Goal: Entertainment & Leisure: Consume media (video, audio)

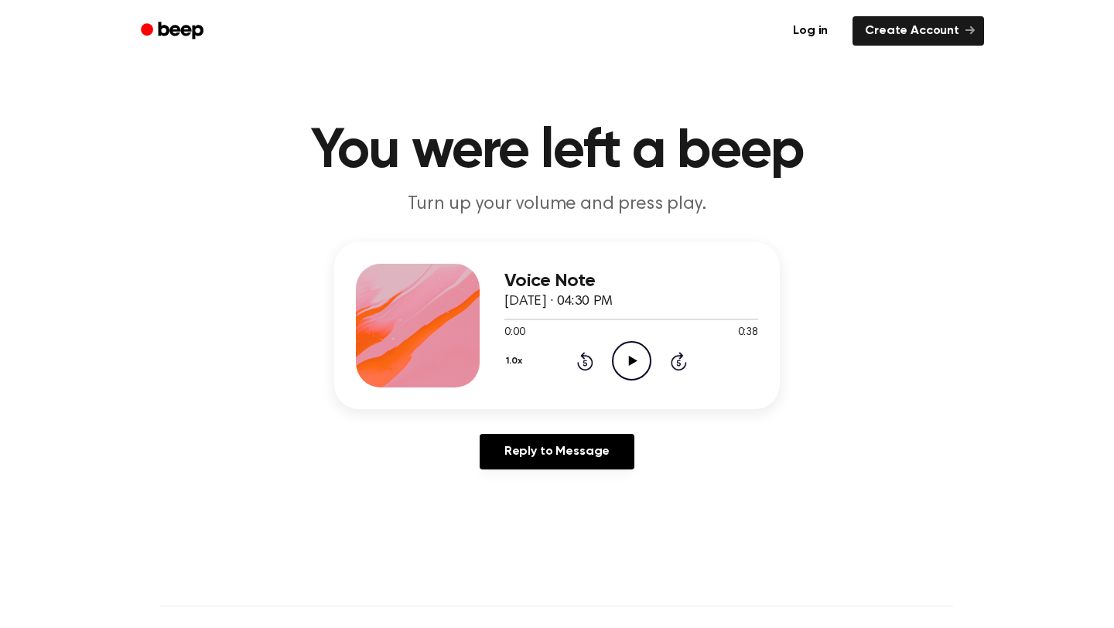
click at [633, 343] on icon "Play Audio" at bounding box center [631, 360] width 39 height 39
click at [624, 381] on div "Voice Note October 6, 2025 · 04:28 PM 0:00 0:20 Your browser does not support t…" at bounding box center [631, 326] width 254 height 124
click at [633, 360] on icon at bounding box center [632, 361] width 9 height 10
click at [577, 321] on div at bounding box center [631, 318] width 254 height 12
click at [588, 320] on div at bounding box center [631, 318] width 254 height 12
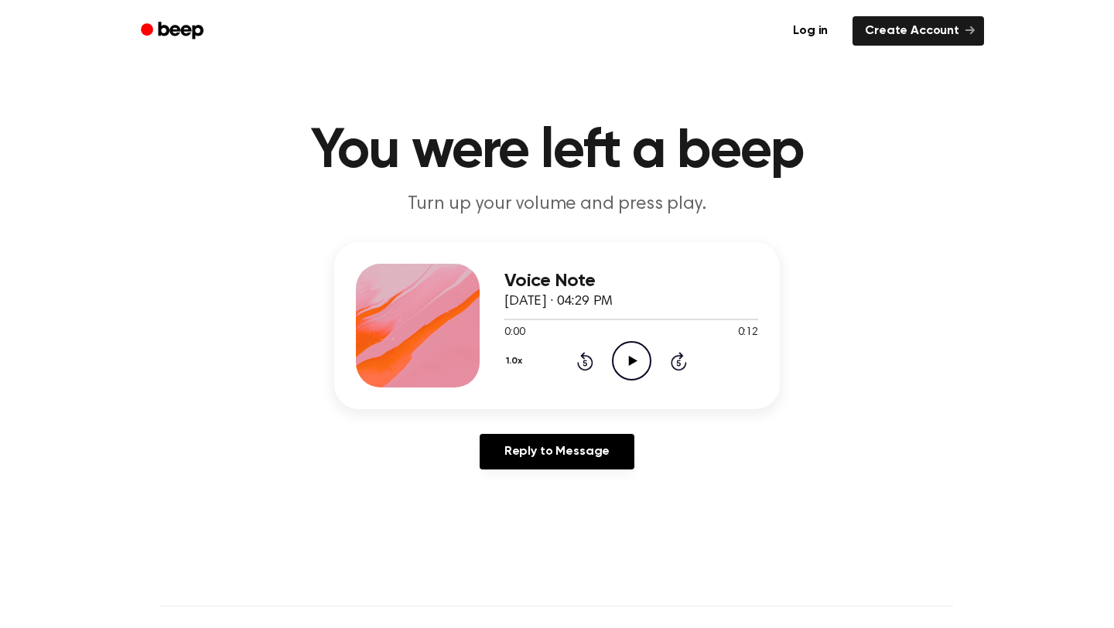
click at [617, 357] on icon "Play Audio" at bounding box center [631, 360] width 39 height 39
click at [616, 360] on icon "Play Audio" at bounding box center [631, 360] width 39 height 39
click at [630, 363] on icon at bounding box center [632, 361] width 9 height 10
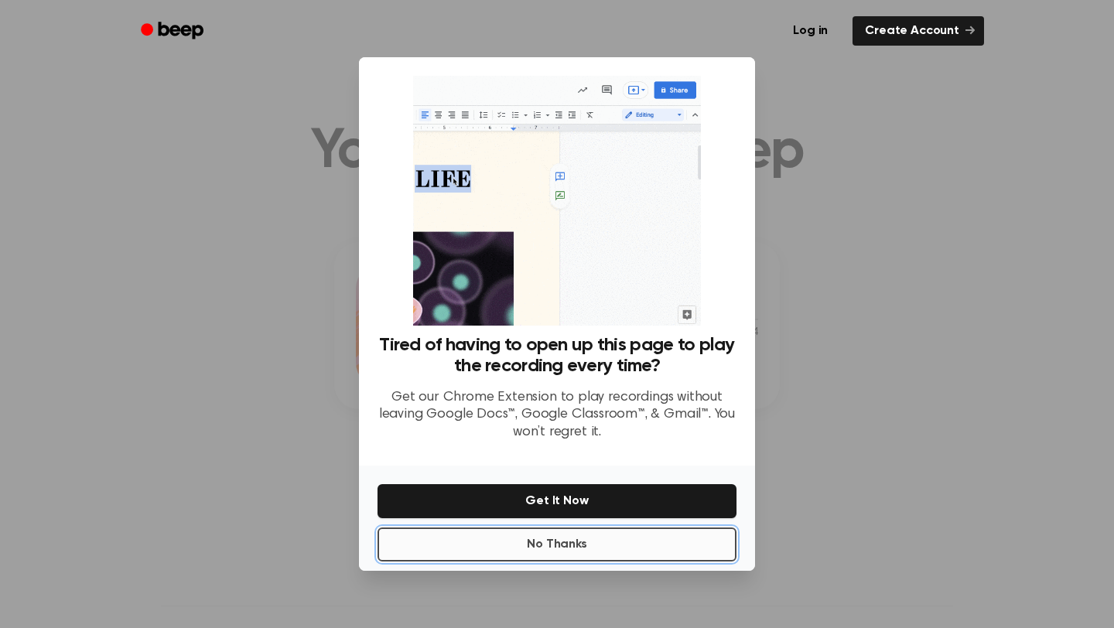
click at [558, 540] on button "No Thanks" at bounding box center [556, 545] width 359 height 34
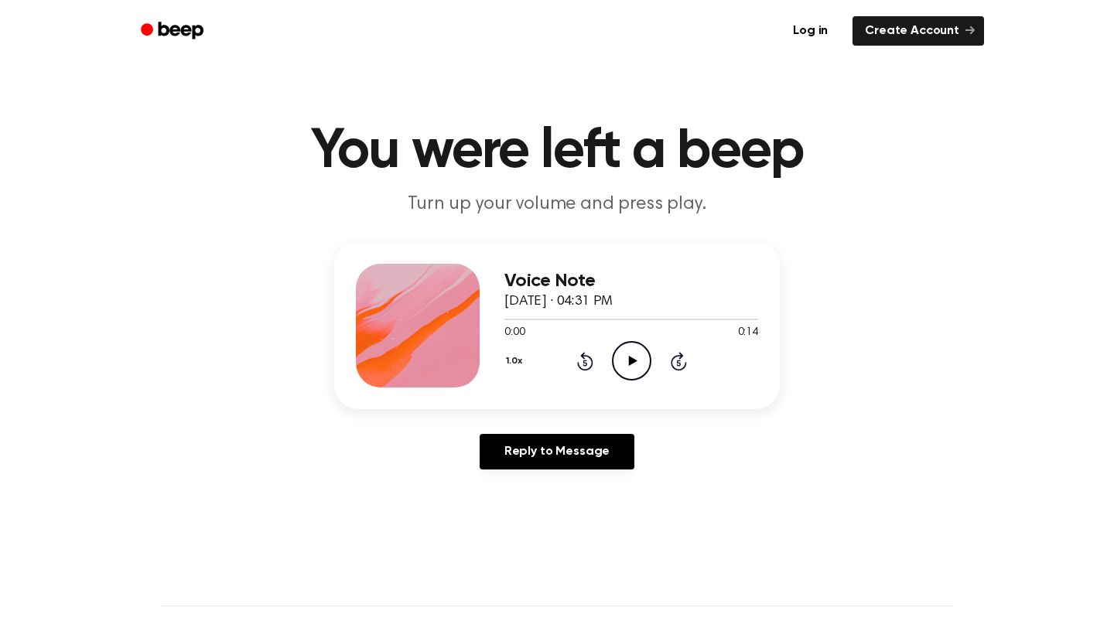
click at [634, 359] on icon "Play Audio" at bounding box center [631, 360] width 39 height 39
click at [642, 362] on icon "Play Audio" at bounding box center [631, 360] width 39 height 39
click at [625, 359] on icon "Play Audio" at bounding box center [631, 360] width 39 height 39
click at [629, 355] on icon "Play Audio" at bounding box center [631, 360] width 39 height 39
click at [619, 350] on icon "Play Audio" at bounding box center [631, 360] width 39 height 39
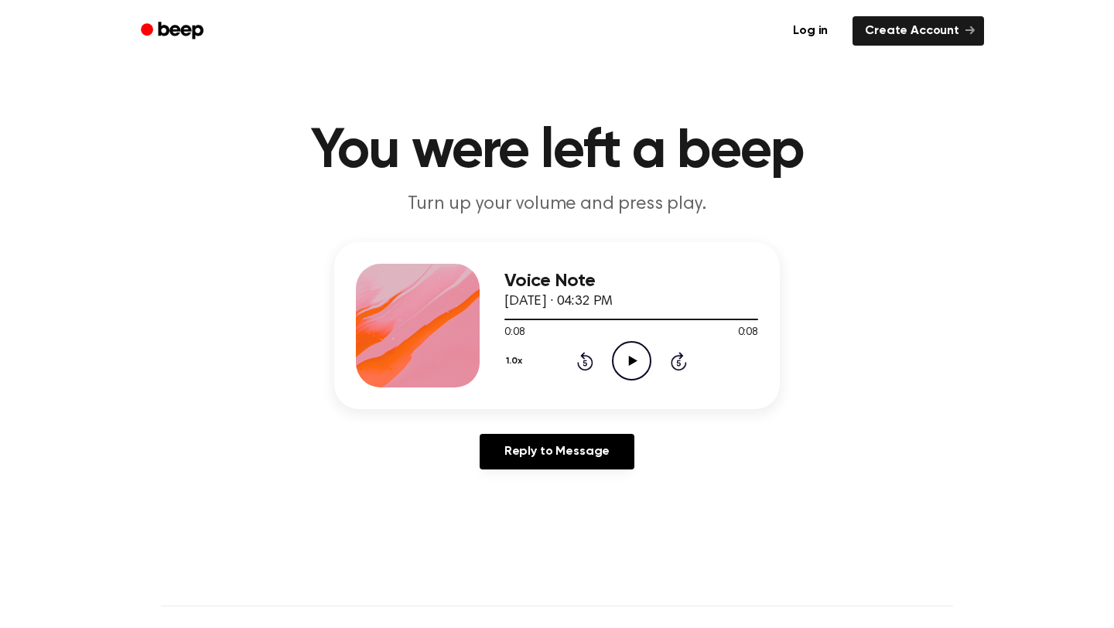
click at [629, 383] on div "Voice Note October 6, 2025 · 04:32 PM 0:08 0:08 Your browser does not support t…" at bounding box center [631, 326] width 254 height 124
click at [630, 350] on icon "Play Audio" at bounding box center [631, 360] width 39 height 39
click at [648, 357] on icon "Play Audio" at bounding box center [631, 360] width 39 height 39
click at [627, 378] on circle at bounding box center [632, 361] width 38 height 38
click at [635, 364] on icon "Play Audio" at bounding box center [631, 360] width 39 height 39
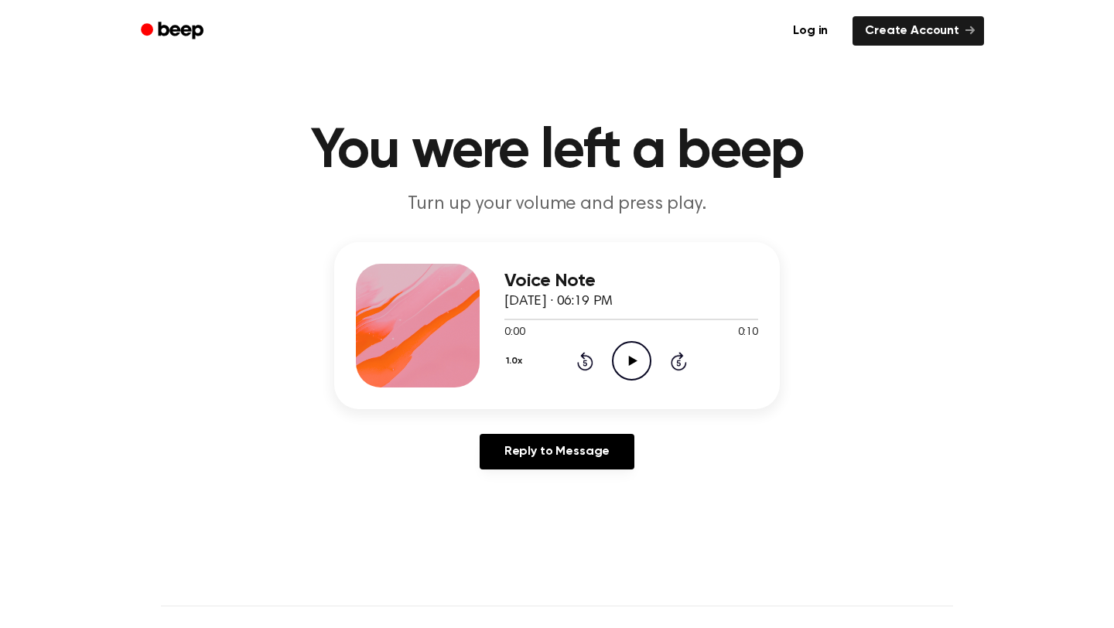
click at [627, 360] on icon "Play Audio" at bounding box center [631, 360] width 39 height 39
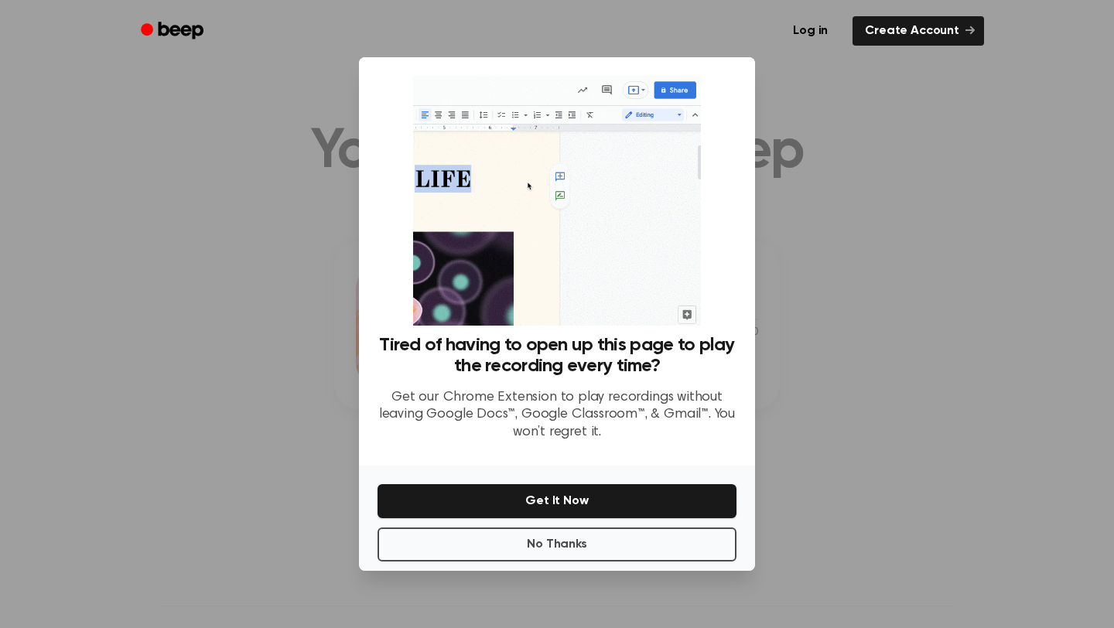
click at [571, 564] on div "No Thanks Get It Now" at bounding box center [557, 518] width 396 height 105
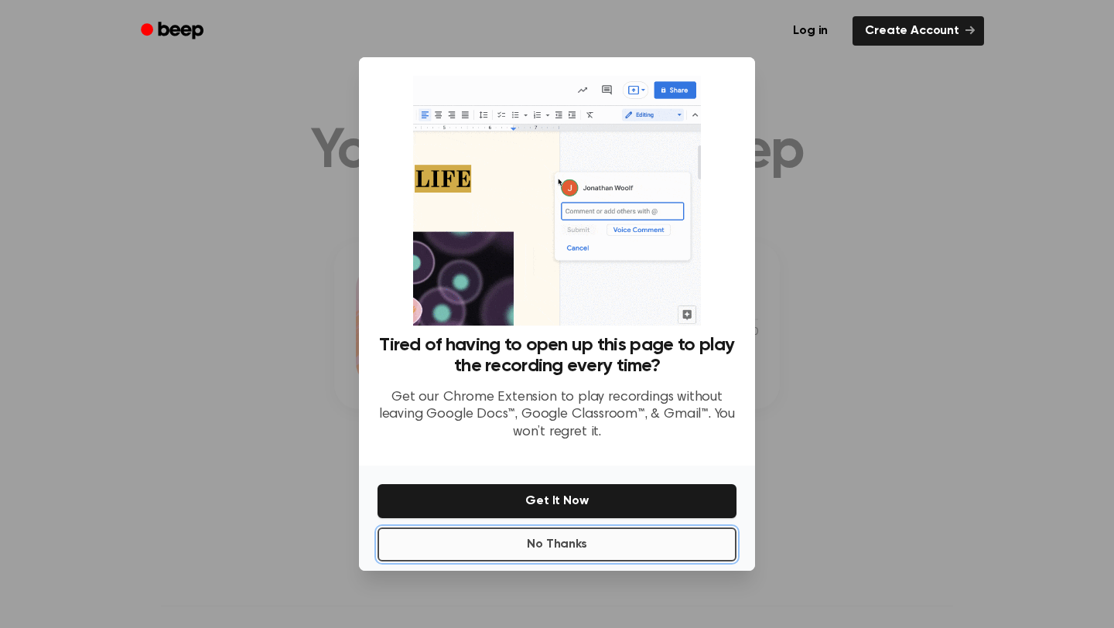
click at [572, 545] on button "No Thanks" at bounding box center [556, 545] width 359 height 34
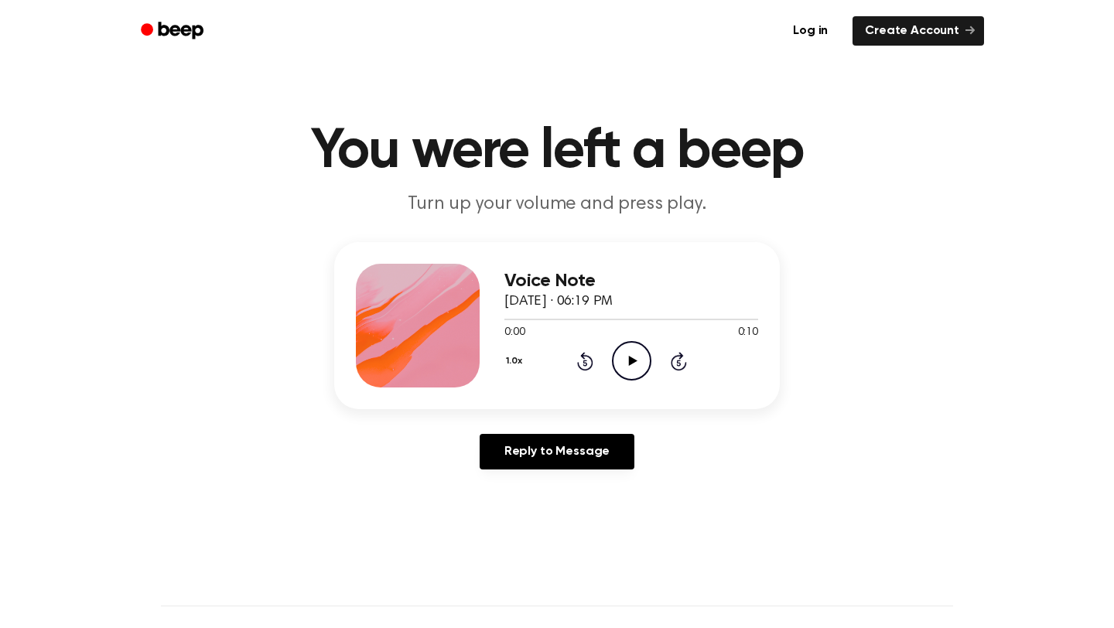
click at [623, 360] on icon "Play Audio" at bounding box center [631, 360] width 39 height 39
click at [635, 358] on icon "Play Audio" at bounding box center [631, 360] width 39 height 39
click at [627, 358] on icon "Play Audio" at bounding box center [631, 360] width 39 height 39
click at [633, 367] on icon "Pause Audio" at bounding box center [631, 360] width 39 height 39
click at [634, 358] on icon "Play Audio" at bounding box center [631, 360] width 39 height 39
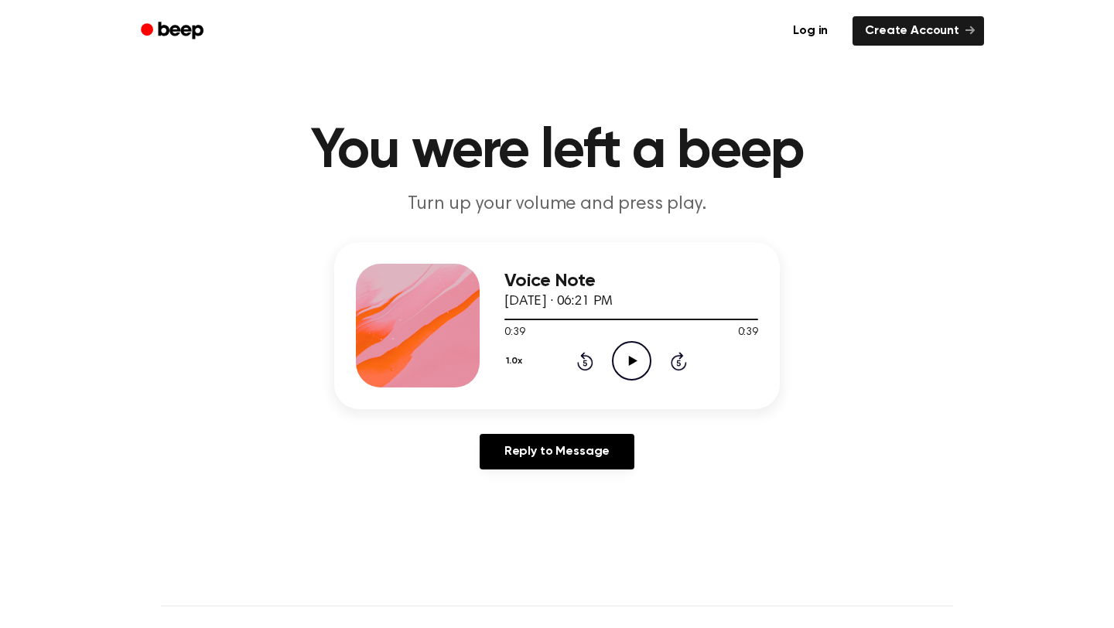
click at [638, 372] on icon "Play Audio" at bounding box center [631, 360] width 39 height 39
click at [637, 362] on icon "Play Audio" at bounding box center [631, 360] width 39 height 39
click at [697, 316] on div at bounding box center [631, 318] width 254 height 12
click at [628, 363] on icon at bounding box center [632, 361] width 9 height 10
click at [610, 358] on div "1.0x Rewind 5 seconds Play Audio Skip 5 seconds" at bounding box center [631, 360] width 254 height 39
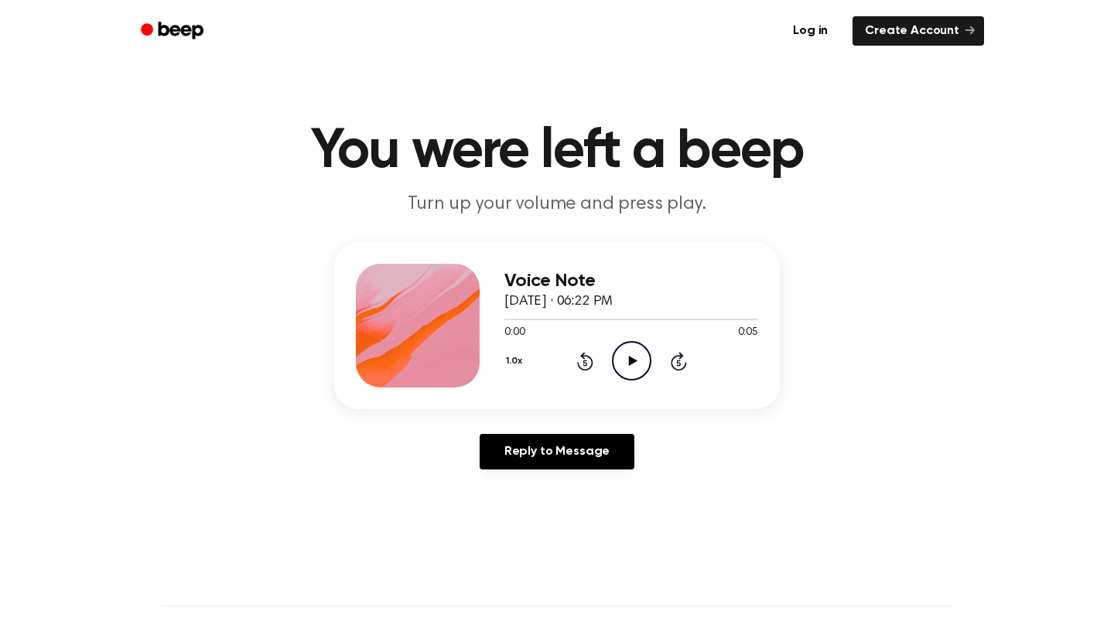
click at [620, 360] on icon "Play Audio" at bounding box center [631, 360] width 39 height 39
click at [630, 360] on icon at bounding box center [632, 361] width 9 height 10
click at [637, 367] on icon "Play Audio" at bounding box center [631, 360] width 39 height 39
click at [638, 362] on icon "Play Audio" at bounding box center [631, 360] width 39 height 39
click at [631, 352] on icon "Play Audio" at bounding box center [631, 360] width 39 height 39
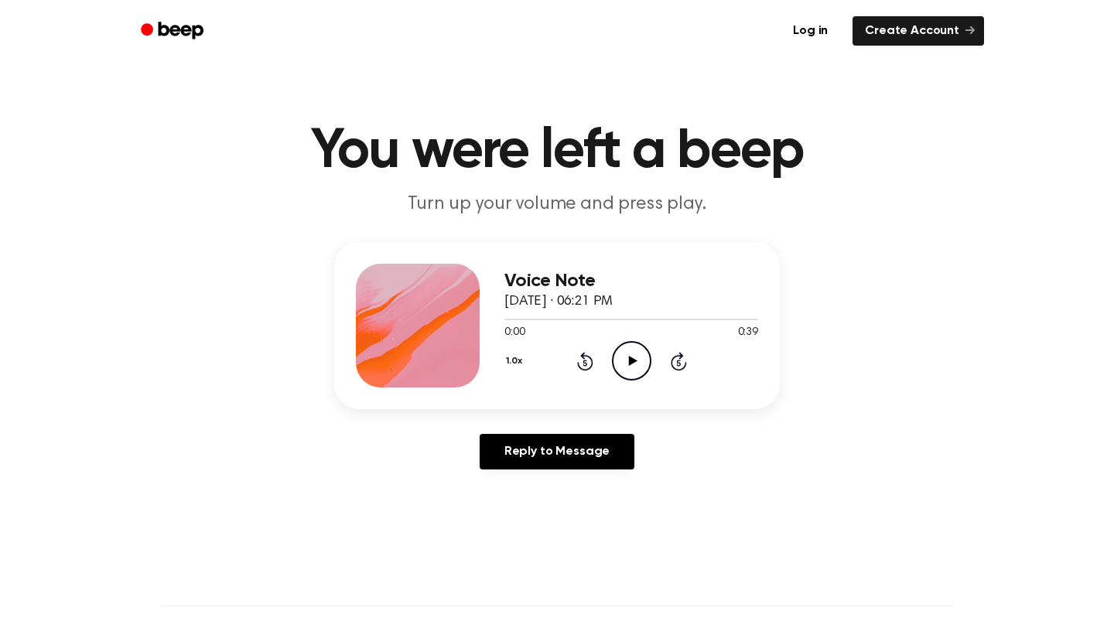
click at [616, 370] on icon "Play Audio" at bounding box center [631, 360] width 39 height 39
click at [629, 353] on icon "Pause Audio" at bounding box center [631, 360] width 39 height 39
click at [566, 321] on div at bounding box center [631, 318] width 254 height 12
click at [615, 346] on icon "Play Audio" at bounding box center [631, 360] width 39 height 39
click at [615, 346] on icon "Pause Audio" at bounding box center [631, 360] width 39 height 39
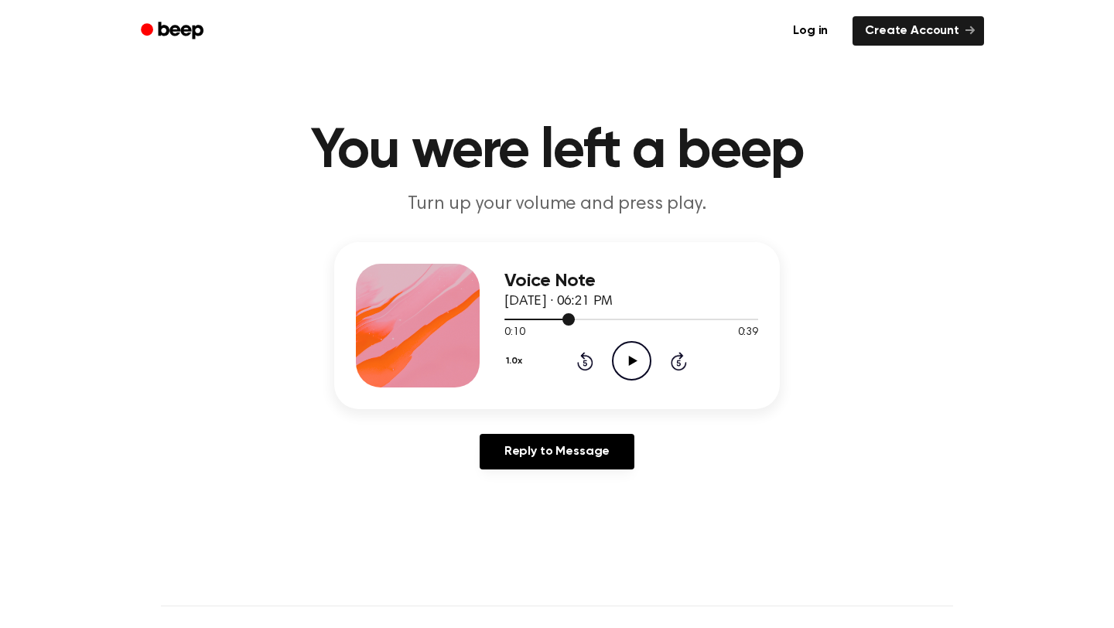
click at [565, 322] on span at bounding box center [568, 319] width 12 height 12
click at [622, 353] on icon "Play Audio" at bounding box center [631, 360] width 39 height 39
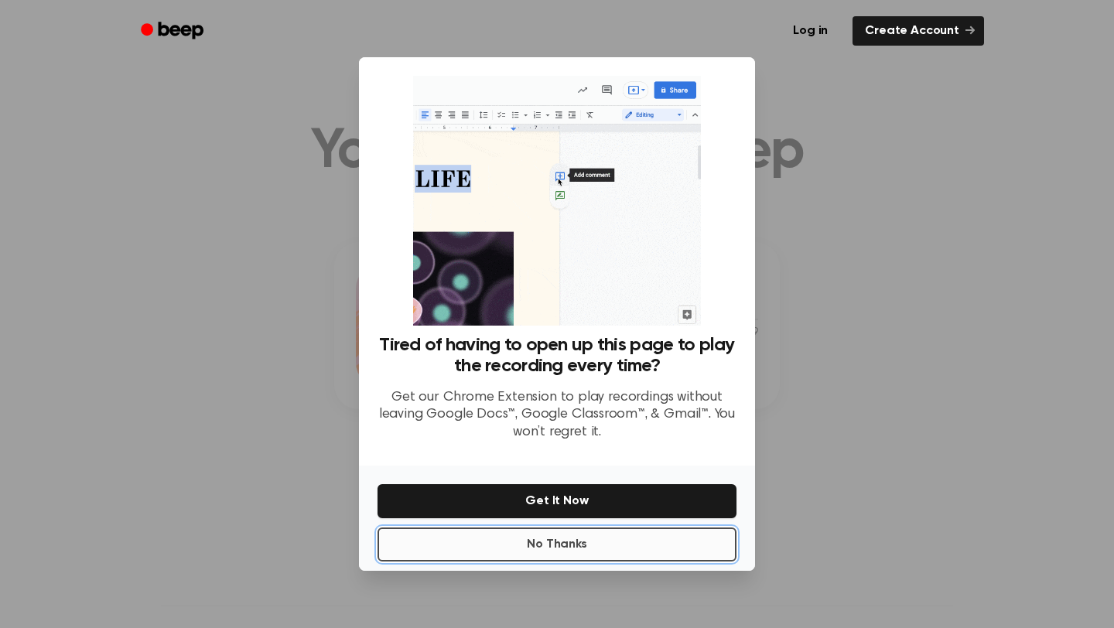
click at [588, 541] on button "No Thanks" at bounding box center [556, 545] width 359 height 34
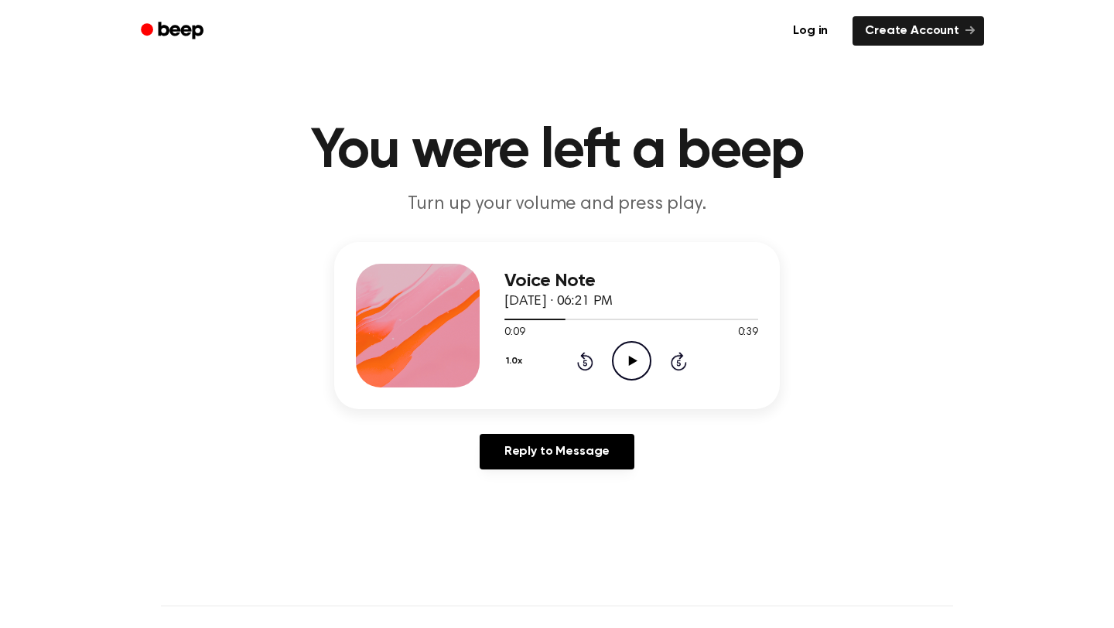
click at [616, 360] on icon "Play Audio" at bounding box center [631, 360] width 39 height 39
click at [621, 359] on icon "Pause Audio" at bounding box center [631, 360] width 39 height 39
click at [641, 364] on icon "Play Audio" at bounding box center [631, 360] width 39 height 39
